Goal: Transaction & Acquisition: Download file/media

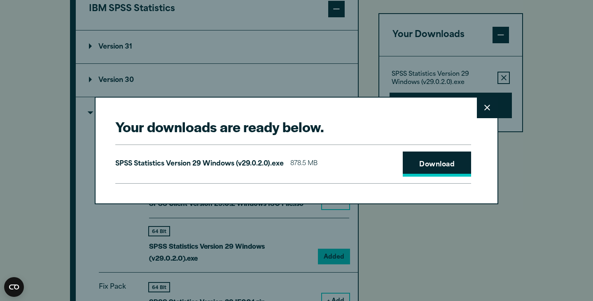
click at [446, 166] on link "Download" at bounding box center [437, 165] width 68 height 26
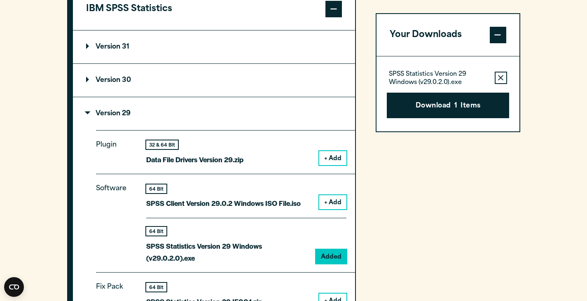
click at [357, 67] on div "Your downloads are ready below. Close SPSS Statistics Version 29 Windows (v29.0…" at bounding box center [293, 150] width 587 height 301
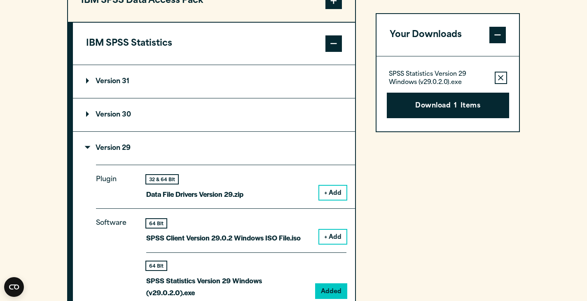
scroll to position [688, 0]
click at [235, 87] on summary "Version 31" at bounding box center [214, 81] width 282 height 33
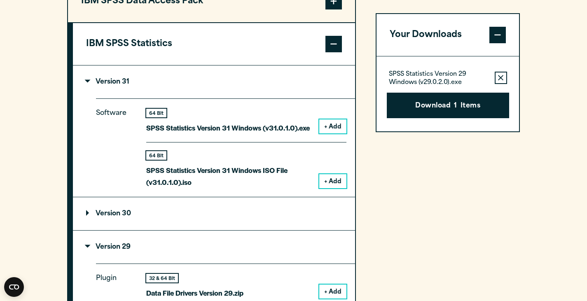
click at [336, 129] on button "+ Add" at bounding box center [332, 126] width 27 height 14
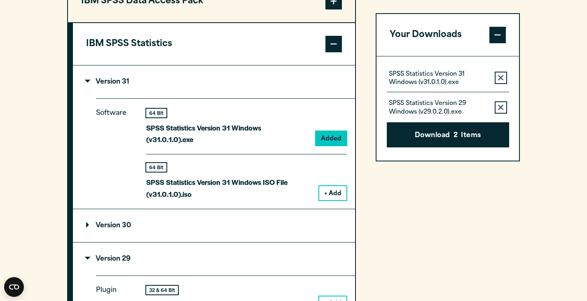
click at [341, 186] on button "+ Add" at bounding box center [332, 193] width 27 height 14
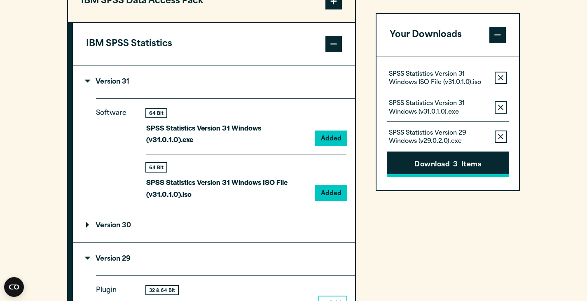
click at [430, 169] on button "Download 3 Items" at bounding box center [448, 165] width 122 height 26
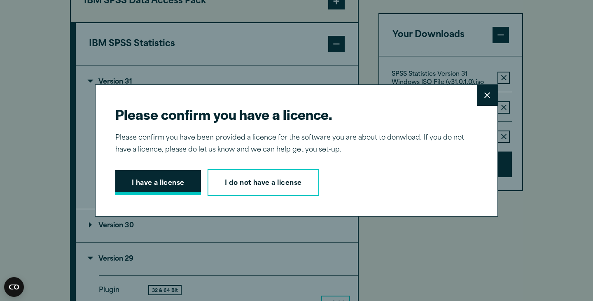
click at [171, 187] on button "I have a license" at bounding box center [158, 183] width 86 height 26
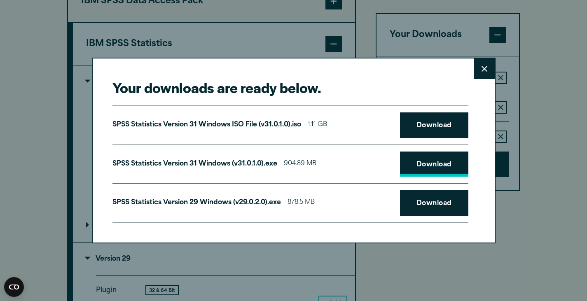
click at [419, 167] on link "Download" at bounding box center [434, 165] width 68 height 26
click at [482, 72] on button "Close" at bounding box center [484, 68] width 21 height 21
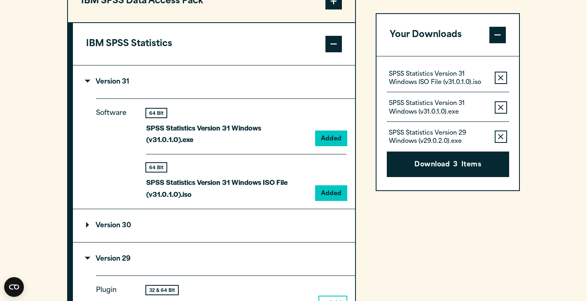
click at [251, 209] on summary "Version 30" at bounding box center [214, 225] width 282 height 33
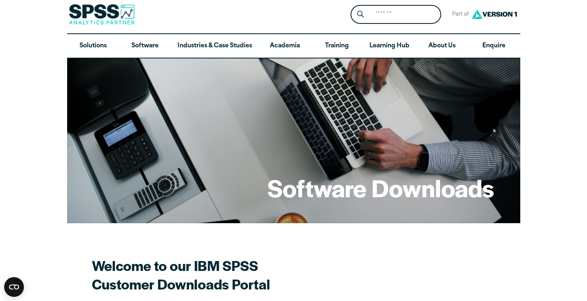
scroll to position [0, 0]
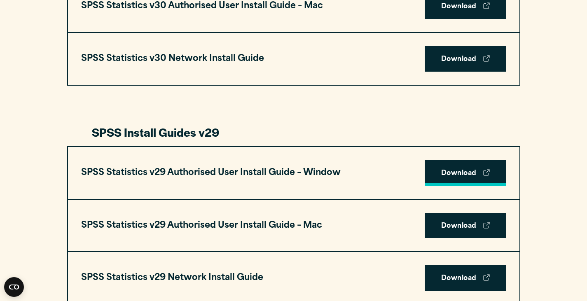
click at [467, 180] on link "Download" at bounding box center [466, 173] width 82 height 26
